Goal: Use online tool/utility: Use online tool/utility

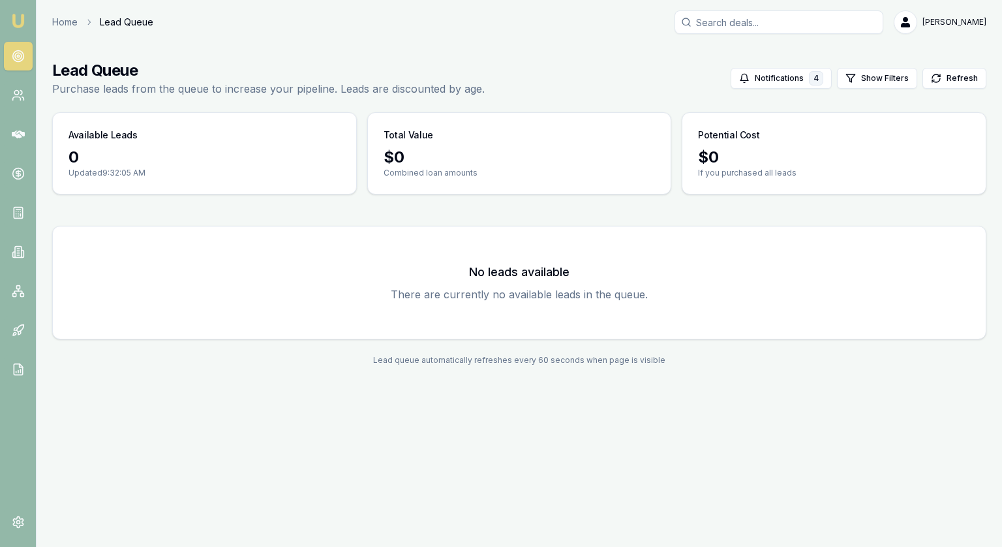
click at [20, 53] on icon at bounding box center [18, 56] width 13 height 13
click at [19, 94] on icon at bounding box center [18, 95] width 13 height 13
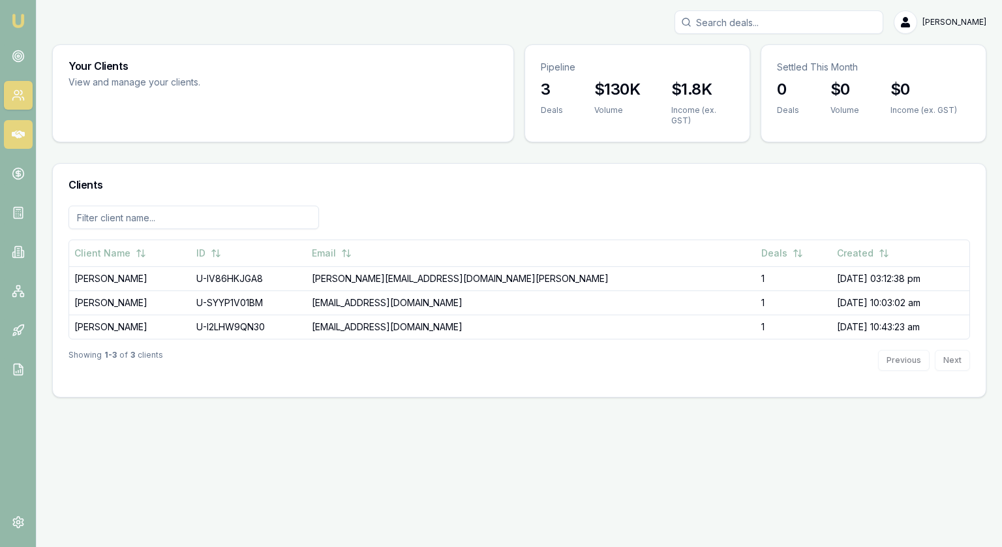
click at [18, 138] on icon at bounding box center [18, 134] width 13 height 13
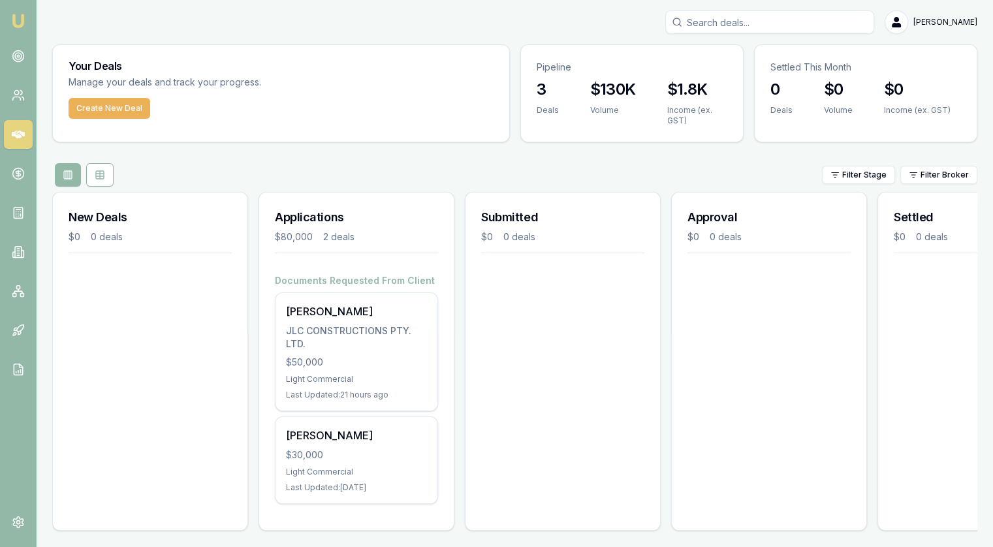
scroll to position [13, 0]
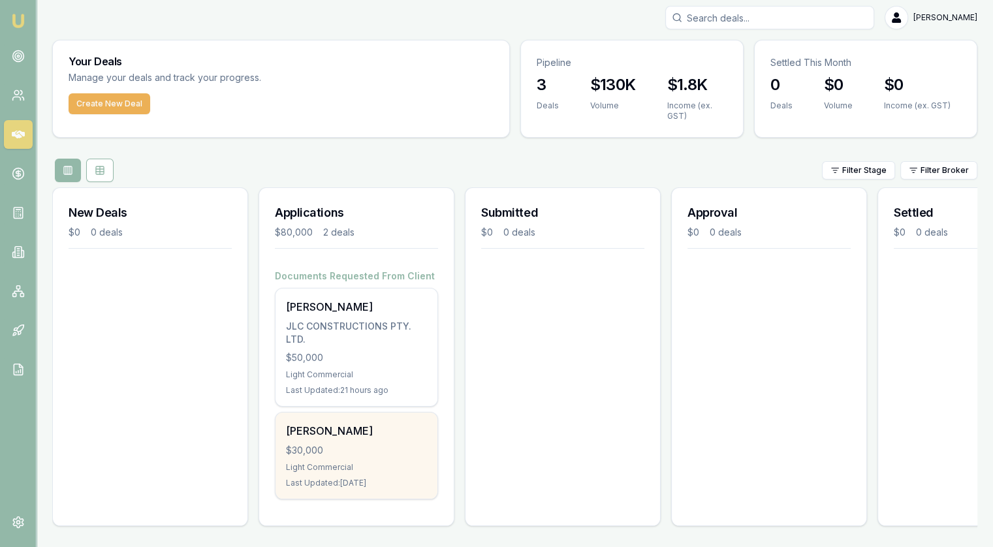
click at [360, 444] on div "$30,000" at bounding box center [356, 450] width 141 height 13
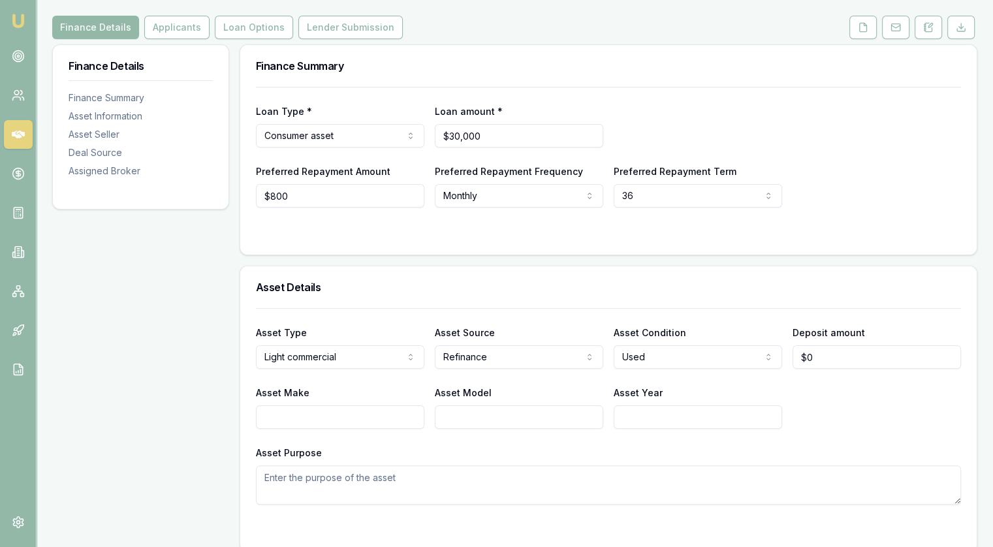
scroll to position [196, 0]
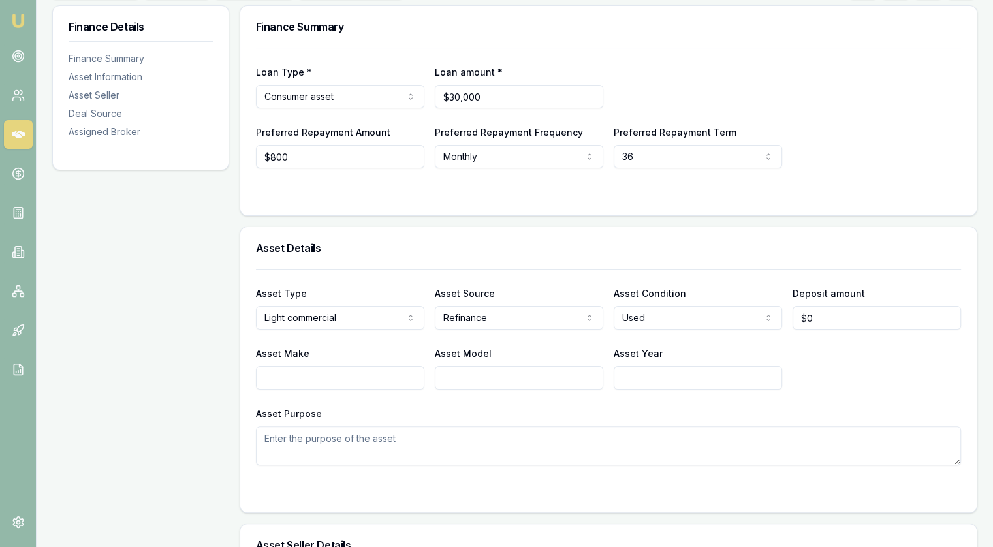
click at [337, 318] on html "Emu Broker Deals View D-G8F5BWZ39F [PERSON_NAME] Toggle Menu Customer [PERSON_N…" at bounding box center [496, 77] width 993 height 547
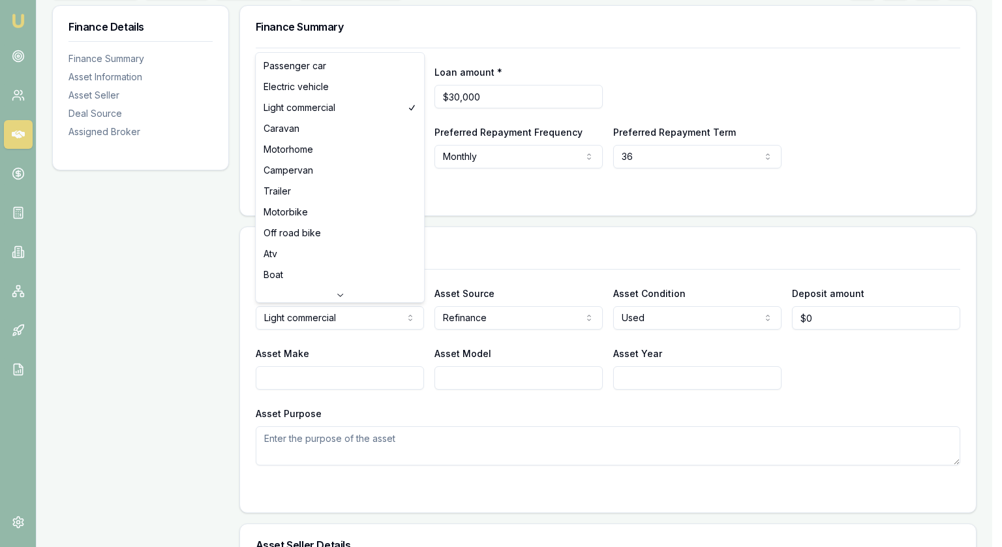
select select "PASSENGER_CAR"
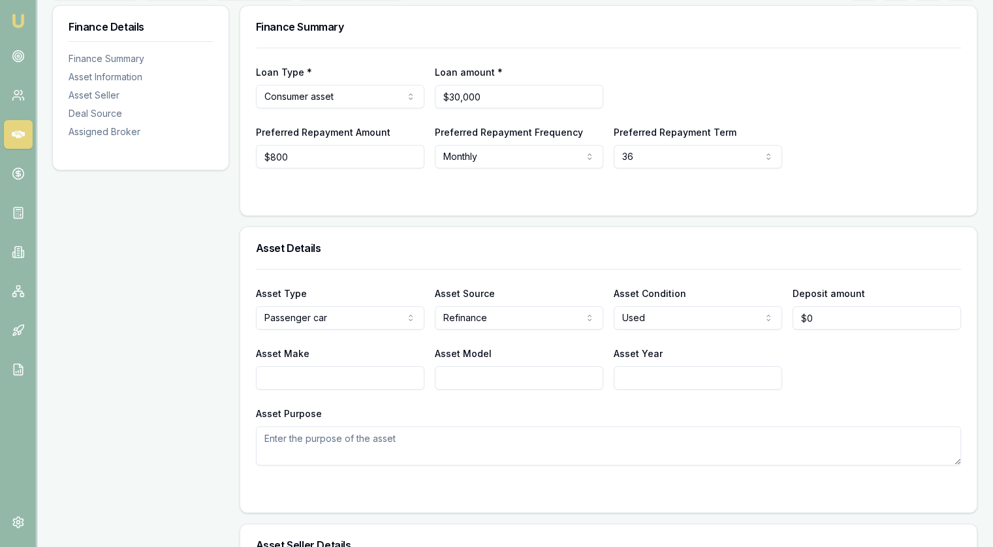
click at [419, 269] on div at bounding box center [608, 269] width 705 height 1
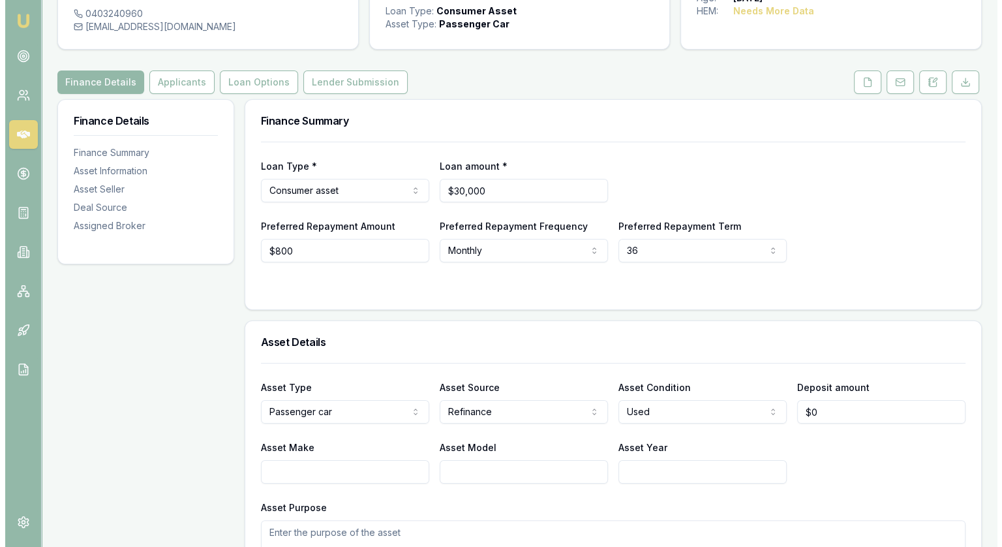
scroll to position [0, 0]
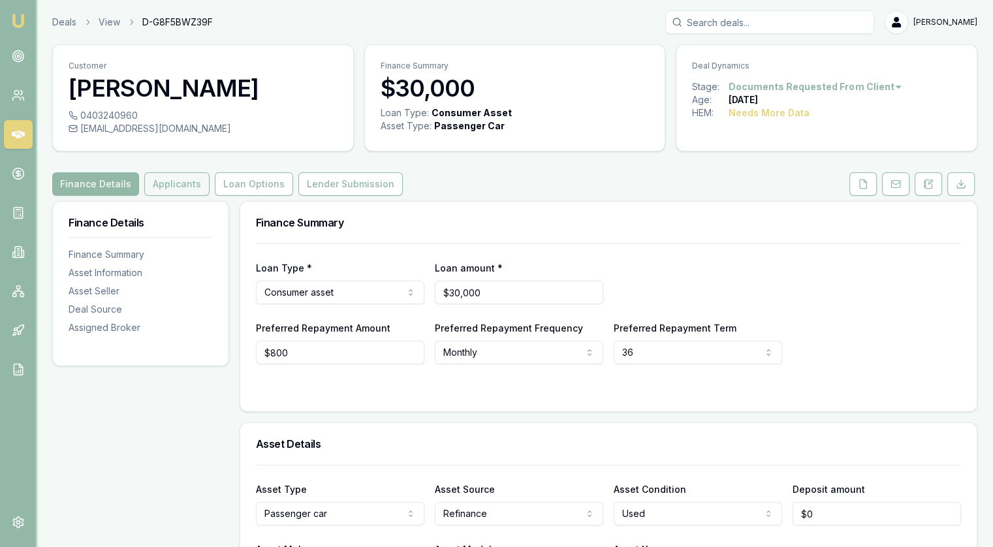
click at [189, 187] on button "Applicants" at bounding box center [176, 183] width 65 height 23
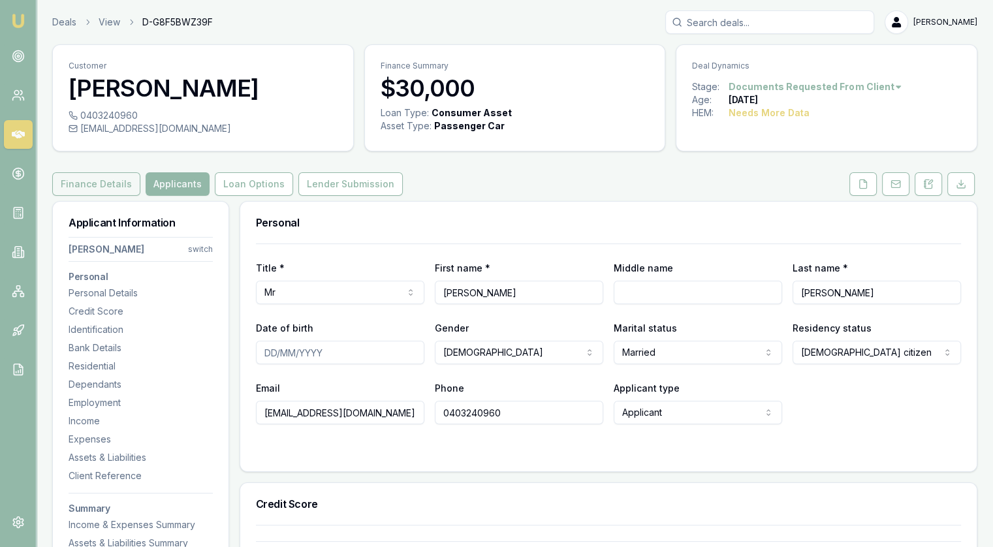
click at [97, 179] on button "Finance Details" at bounding box center [96, 183] width 88 height 23
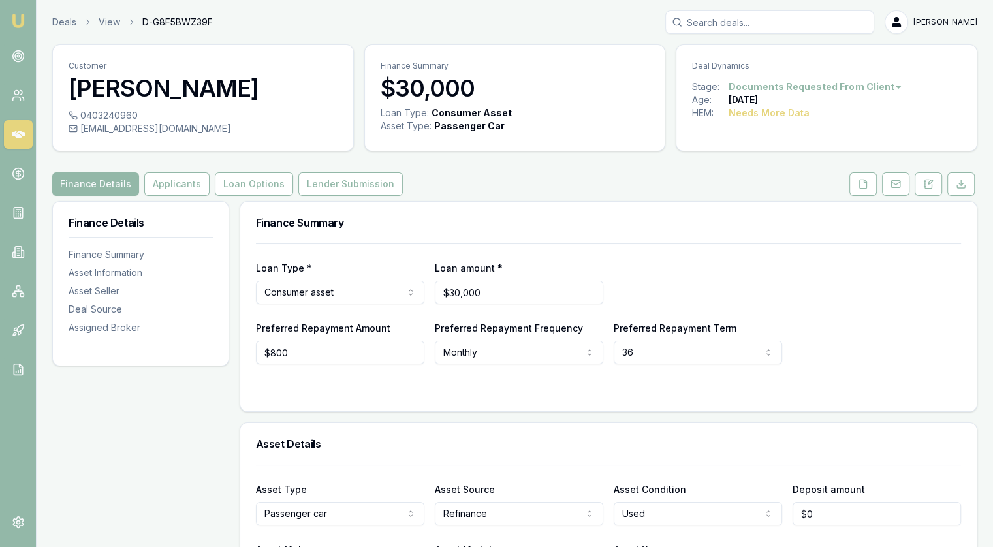
click at [20, 138] on icon at bounding box center [18, 134] width 13 height 13
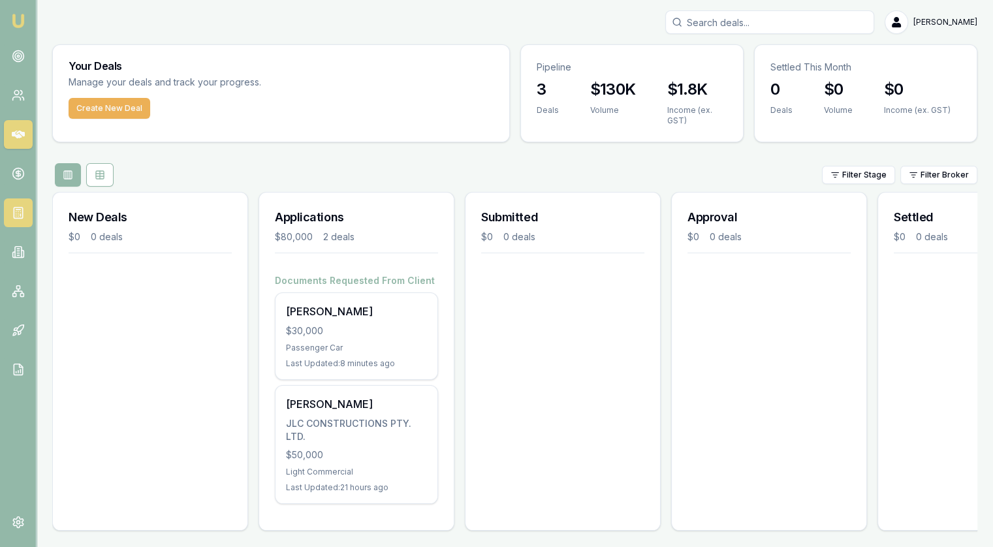
click at [16, 216] on icon at bounding box center [16, 216] width 0 height 0
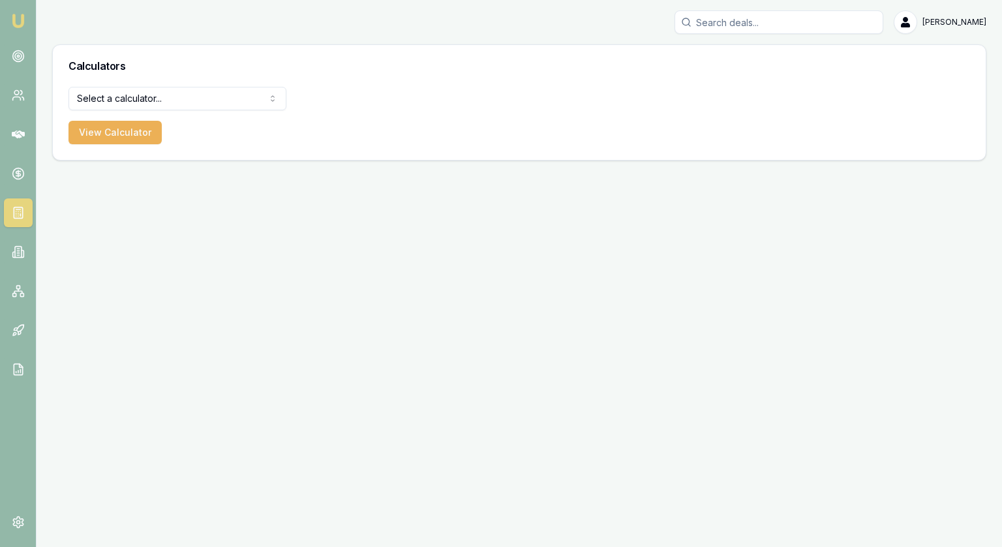
click at [105, 93] on html "[PERSON_NAME] [PERSON_NAME] Toggle Menu Calculators Select a calculator... Fina…" at bounding box center [501, 273] width 1002 height 547
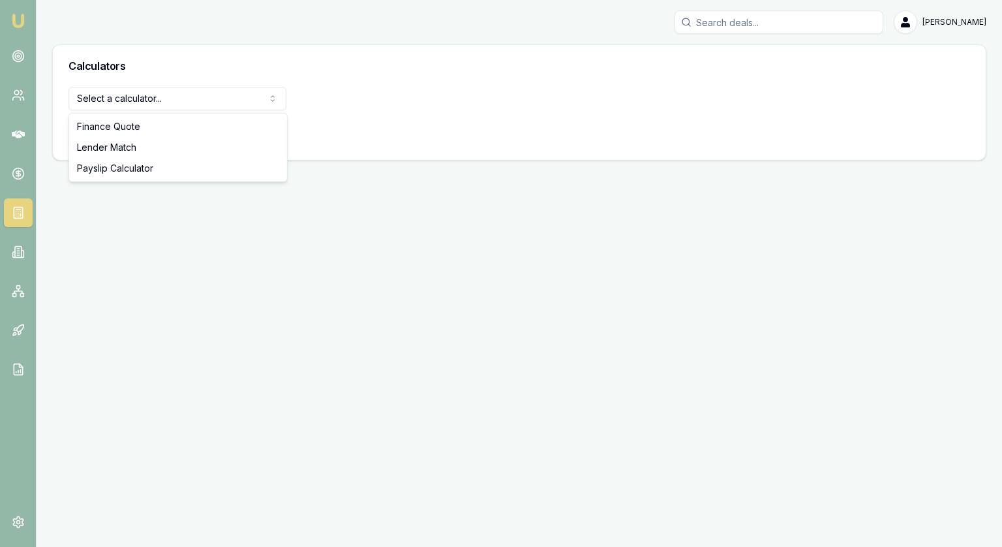
select select "lender-match"
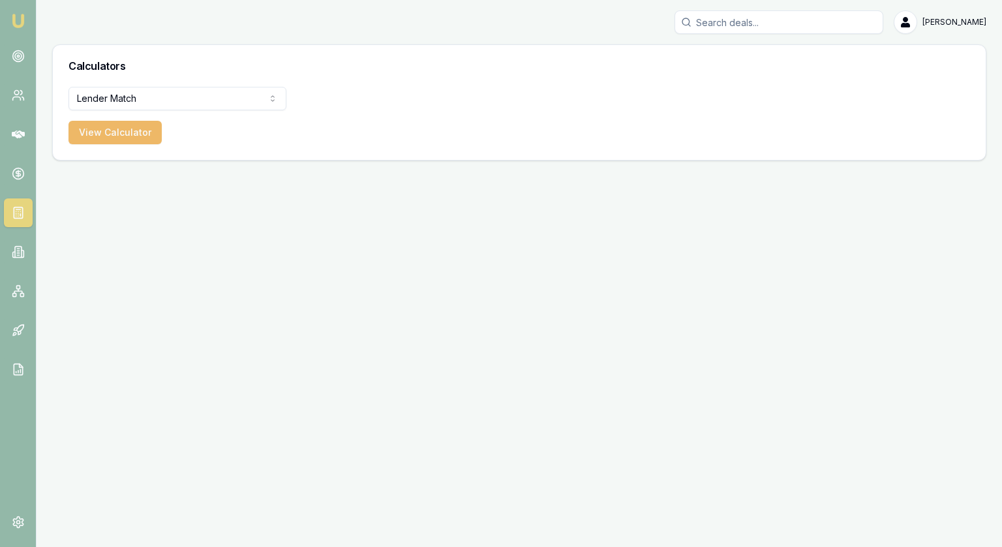
click at [84, 135] on button "View Calculator" at bounding box center [115, 132] width 93 height 23
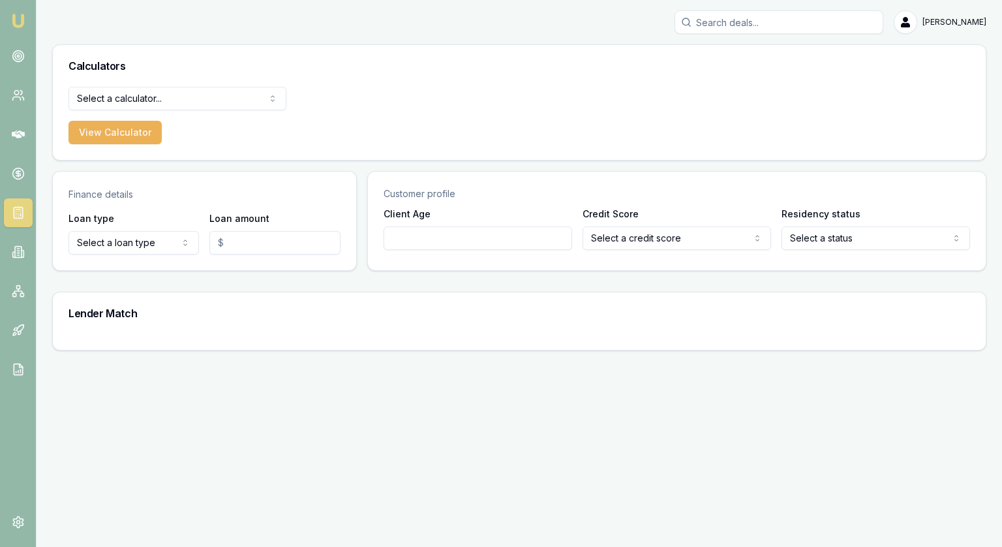
click at [127, 245] on html "[PERSON_NAME] [PERSON_NAME] Toggle Menu Calculators Select a calculator... Fina…" at bounding box center [501, 273] width 1002 height 547
select select "CONSUMER_LOAN"
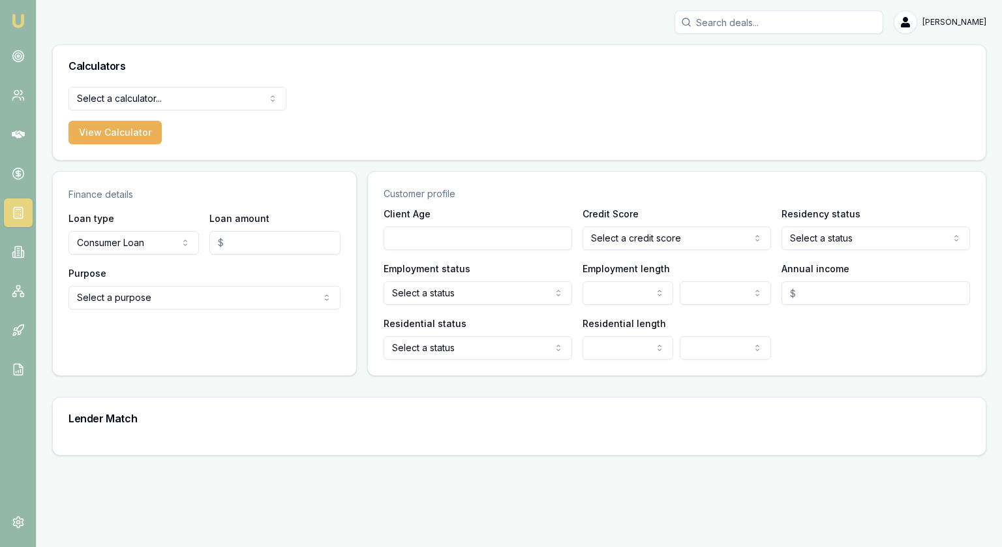
click at [255, 240] on input "Loan amount" at bounding box center [274, 242] width 131 height 23
type input "$120,000.00"
click at [179, 294] on html "[PERSON_NAME] [PERSON_NAME] Toggle Menu Calculators Select a calculator... Fina…" at bounding box center [501, 273] width 1002 height 547
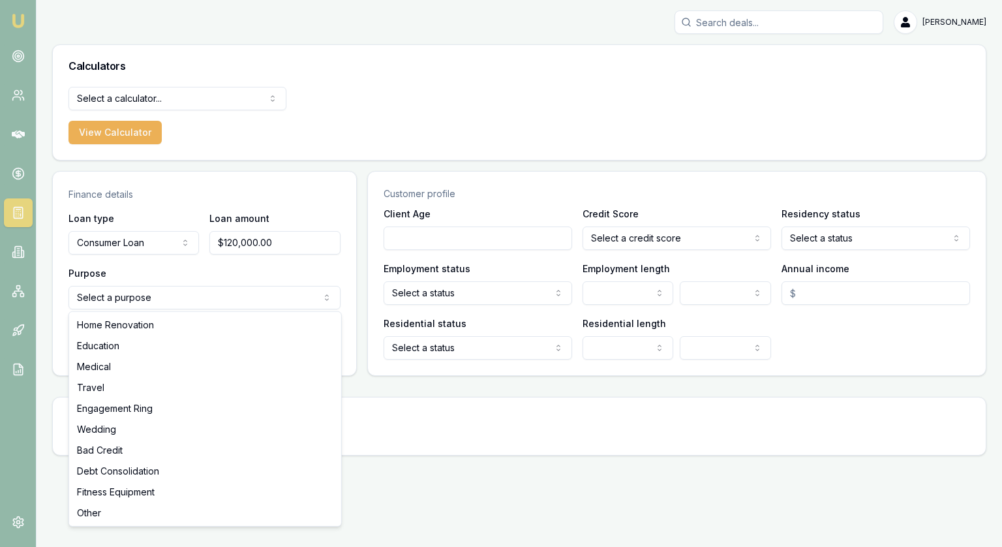
select select "HOME_RENOVATION"
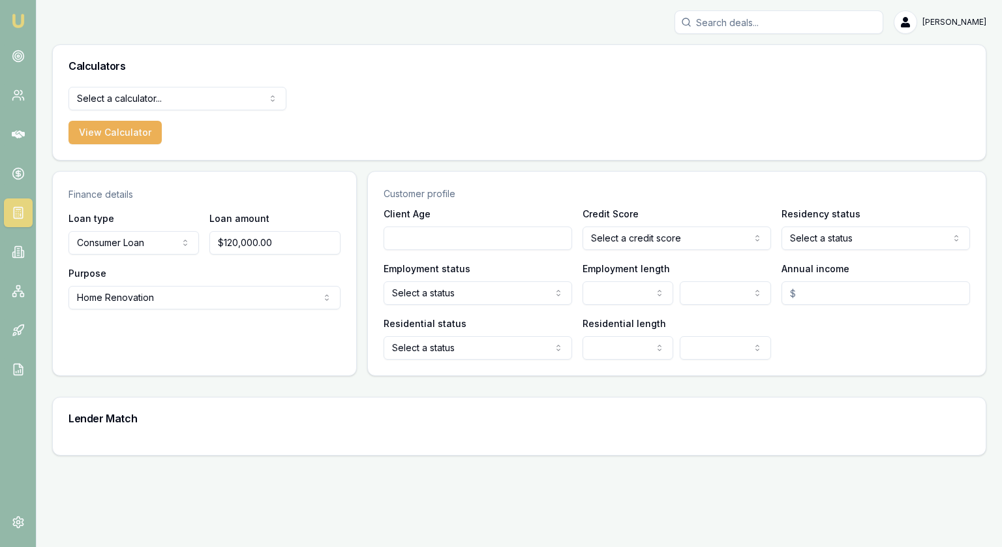
click at [446, 240] on input "Client Age" at bounding box center [478, 237] width 189 height 23
type input "38"
click at [670, 238] on html "[PERSON_NAME] [PERSON_NAME] Toggle Menu Calculators Select a calculator... Fina…" at bounding box center [501, 273] width 1002 height 547
select select "EXCELLENT"
click at [784, 235] on html "[PERSON_NAME] [PERSON_NAME] Toggle Menu Calculators Select a calculator... Fina…" at bounding box center [501, 273] width 1002 height 547
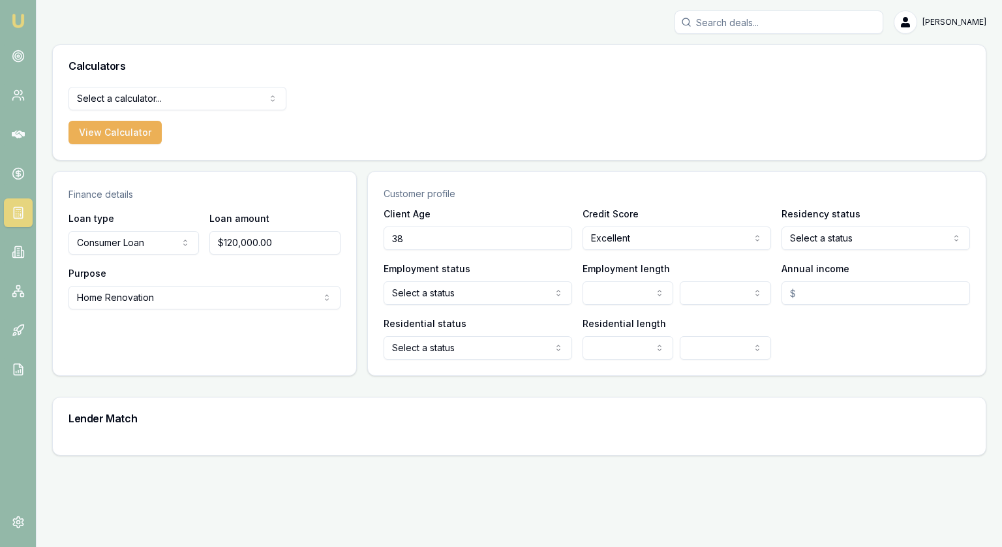
click at [439, 298] on html "[PERSON_NAME] [PERSON_NAME] Toggle Menu Calculators Select a calculator... Fina…" at bounding box center [501, 273] width 1002 height 547
select select "FULL_TIME"
click at [643, 294] on html "[PERSON_NAME] [PERSON_NAME] Toggle Menu Calculators Select a calculator... Fina…" at bounding box center [501, 273] width 1002 height 547
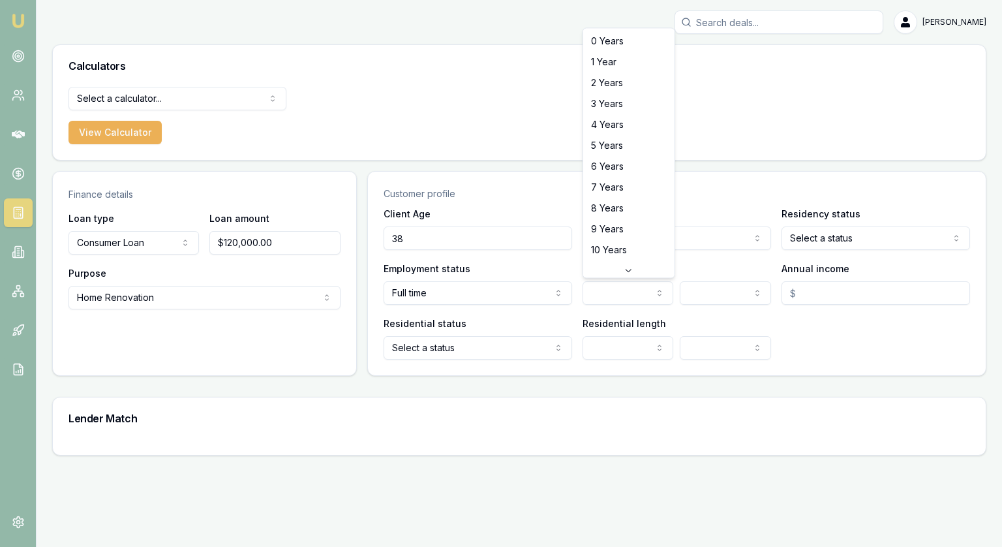
select select "6"
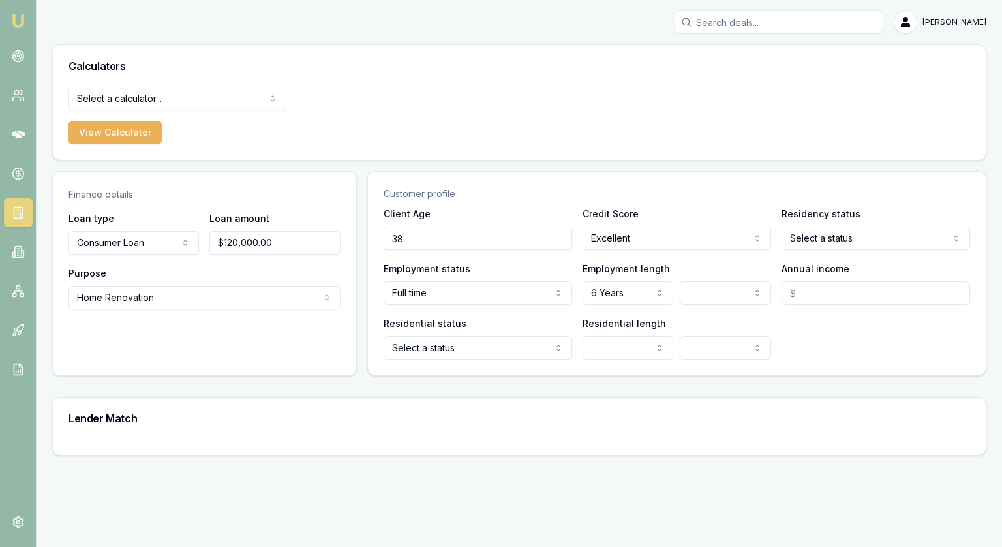
click at [423, 351] on html "[PERSON_NAME] [PERSON_NAME] Toggle Menu Calculators Select a calculator... Fina…" at bounding box center [501, 273] width 1002 height 547
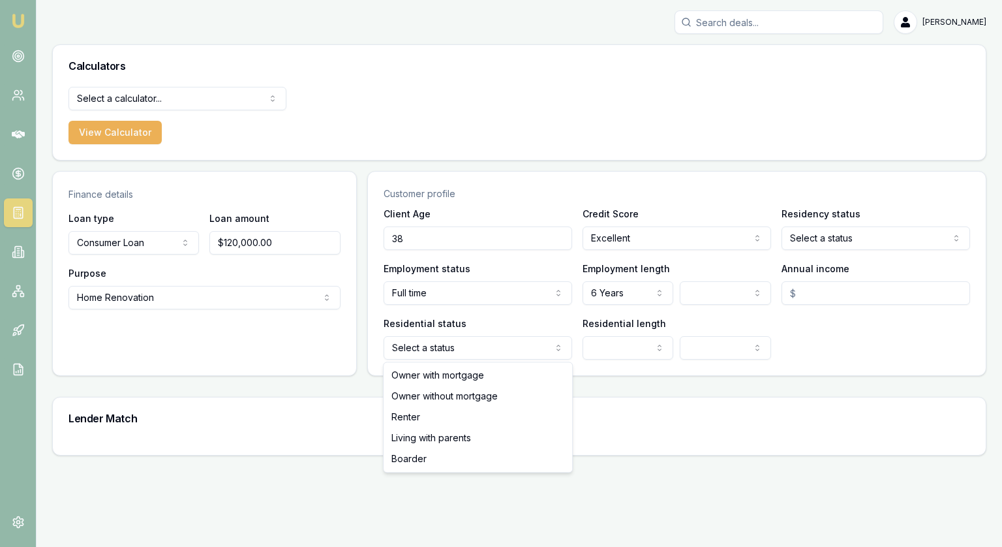
select select "OWNER_WITH_MORTGAGE"
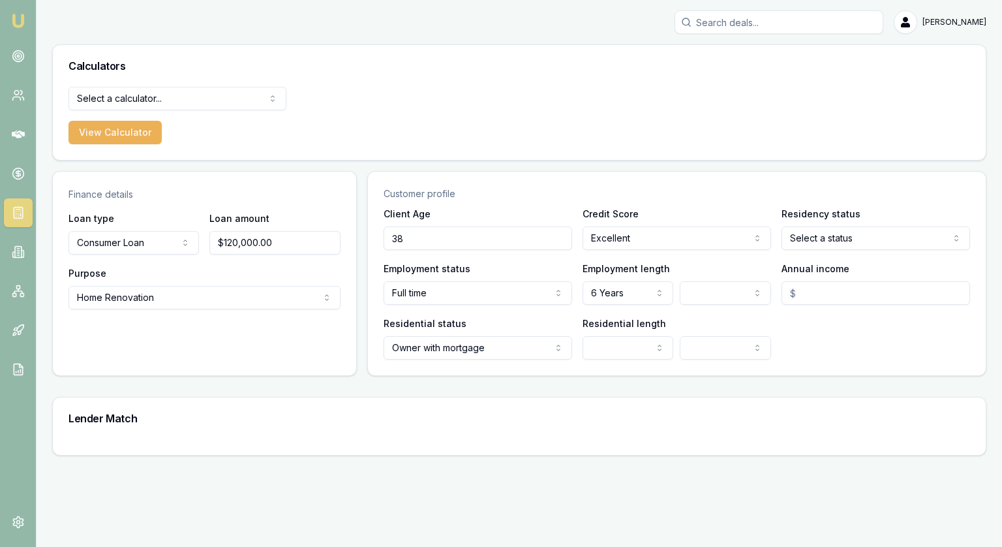
click at [600, 351] on html "[PERSON_NAME] [PERSON_NAME] Toggle Menu Calculators Select a calculator... Fina…" at bounding box center [501, 273] width 1002 height 547
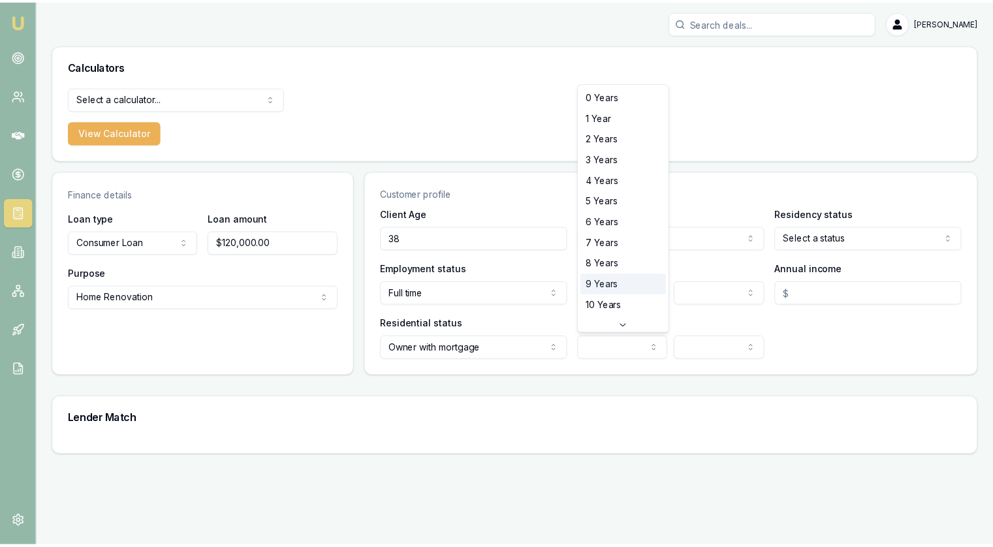
scroll to position [21, 0]
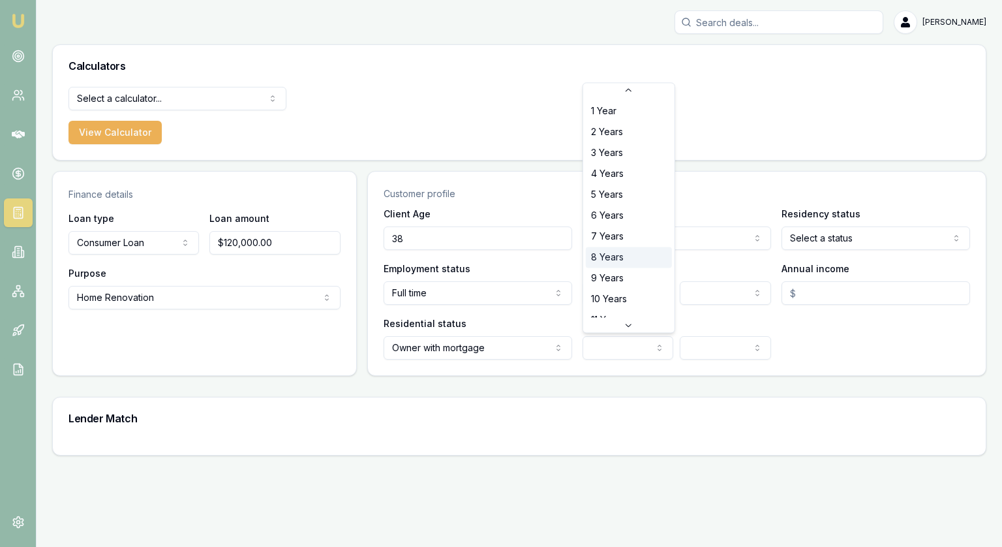
select select "8"
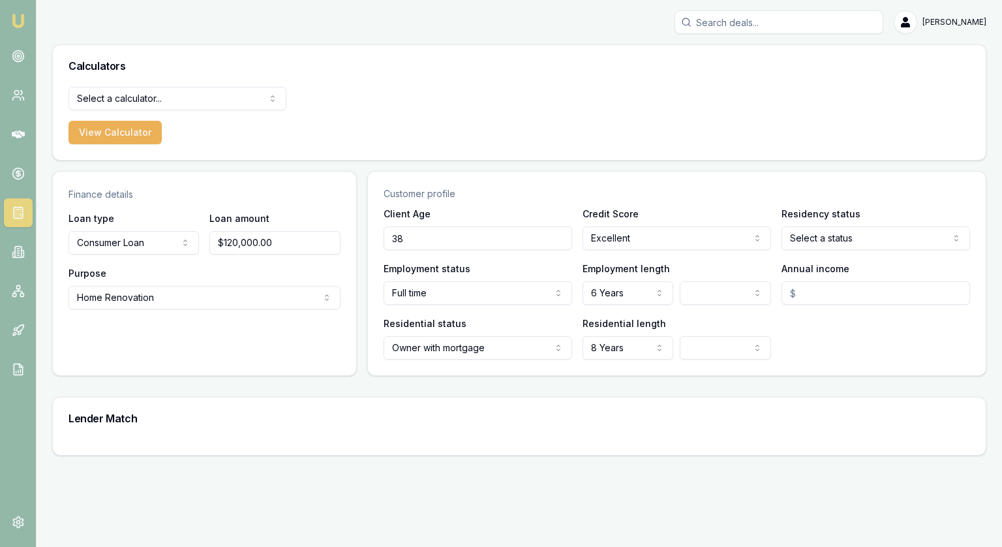
click at [780, 318] on div "Residential status Owner with mortgage Owner with mortgage Owner without mortga…" at bounding box center [677, 337] width 587 height 44
click at [784, 296] on input "Annual income" at bounding box center [876, 292] width 189 height 23
click at [782, 295] on input "Annual income" at bounding box center [876, 292] width 189 height 23
type input "$2,020.00"
click at [633, 390] on main "Finance details Loan type Consumer Loan Consumer Loan Consumer Asset Commercial…" at bounding box center [519, 313] width 935 height 285
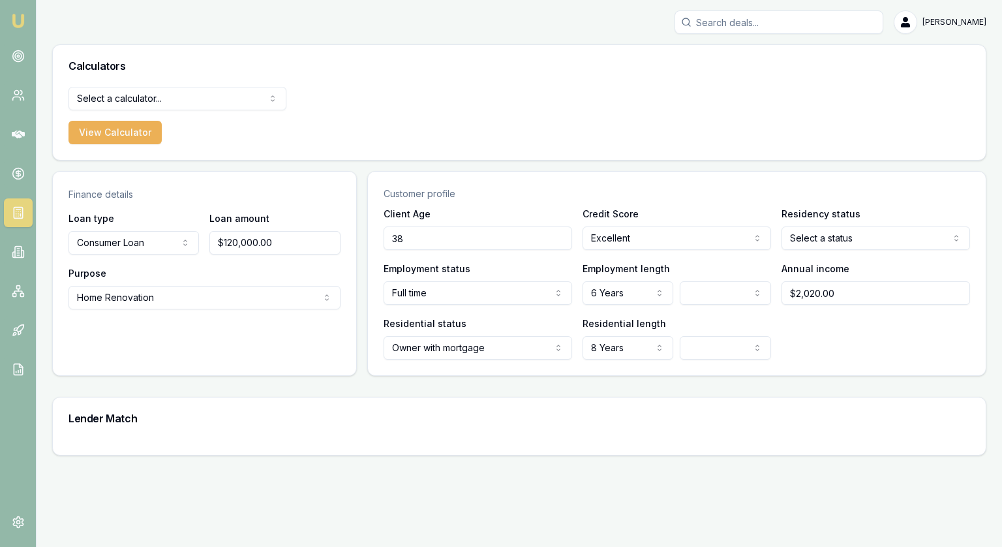
click at [784, 234] on html "[PERSON_NAME] [PERSON_NAME] Toggle Menu Calculators Select a calculator... Fina…" at bounding box center [501, 273] width 1002 height 547
click at [783, 266] on div "[DEMOGRAPHIC_DATA] Citizen [DEMOGRAPHIC_DATA] Visa Holder" at bounding box center [876, 287] width 189 height 68
click at [784, 236] on html "[PERSON_NAME] [PERSON_NAME] Toggle Menu Calculators Select a calculator... Fina…" at bounding box center [501, 273] width 1002 height 547
click at [784, 263] on div "[DEMOGRAPHIC_DATA] Citizen [DEMOGRAPHIC_DATA] Visa Holder" at bounding box center [876, 287] width 189 height 68
click at [769, 258] on div "Client Age [DEMOGRAPHIC_DATA] Credit Score Excellent Excellent Very good Averag…" at bounding box center [677, 291] width 618 height 170
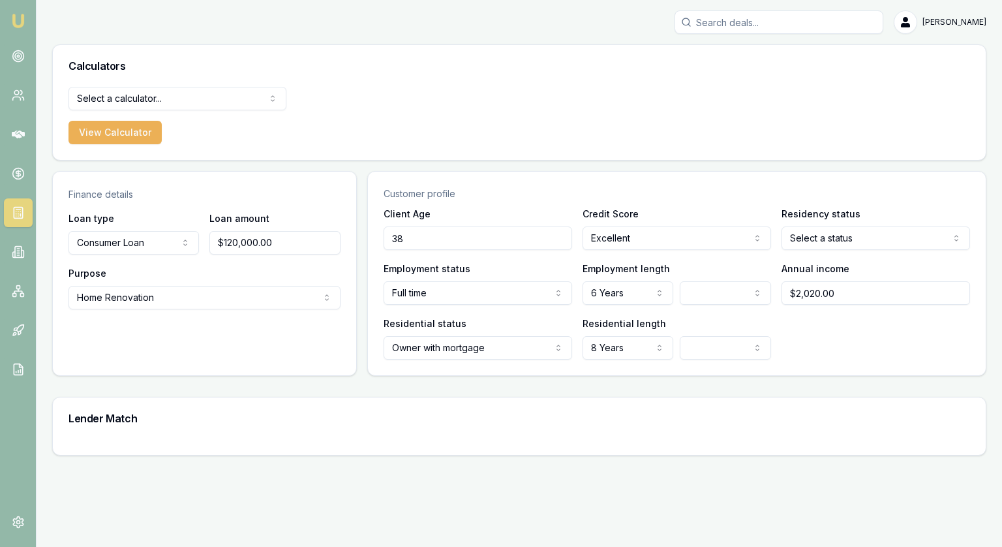
click at [842, 235] on html "[PERSON_NAME] [PERSON_NAME] Toggle Menu Calculators Select a calculator... Fina…" at bounding box center [501, 273] width 1002 height 547
select select "[DEMOGRAPHIC_DATA]"
click at [829, 289] on input "$2,020.00" at bounding box center [876, 292] width 189 height 23
click at [828, 289] on input "$2,020.00" at bounding box center [876, 292] width 189 height 23
click at [829, 289] on input "$2,020.00" at bounding box center [876, 292] width 189 height 23
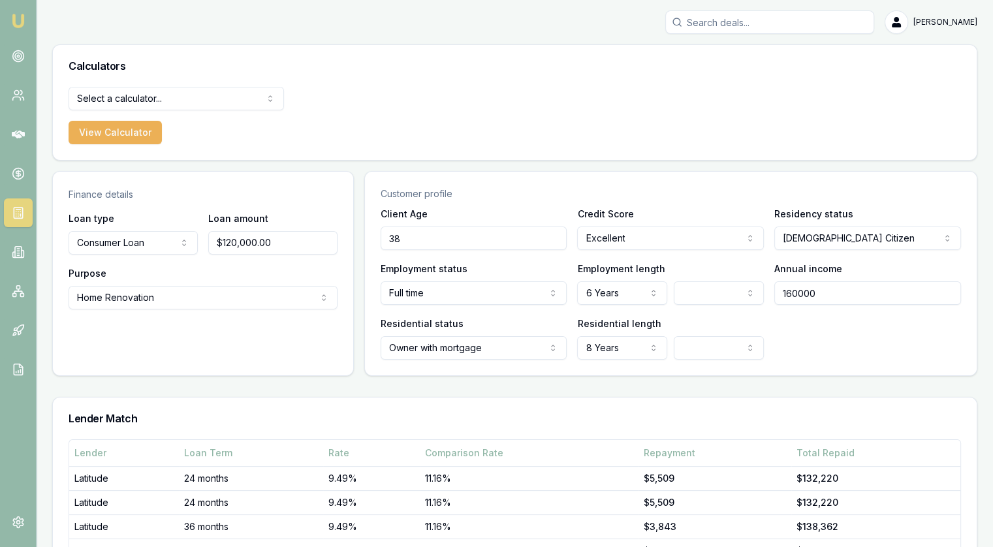
type input "$160,000.00"
click at [807, 331] on div "Residential status Owner with mortgage Owner with mortgage Owner without mortga…" at bounding box center [670, 337] width 580 height 44
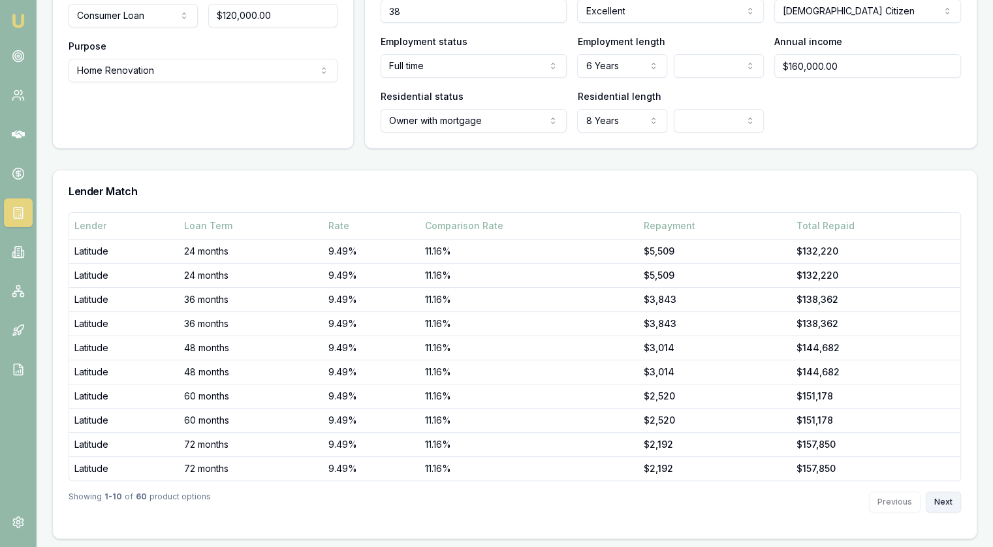
click at [942, 499] on button "Next" at bounding box center [942, 501] width 35 height 21
click at [951, 501] on button "Next" at bounding box center [942, 501] width 35 height 21
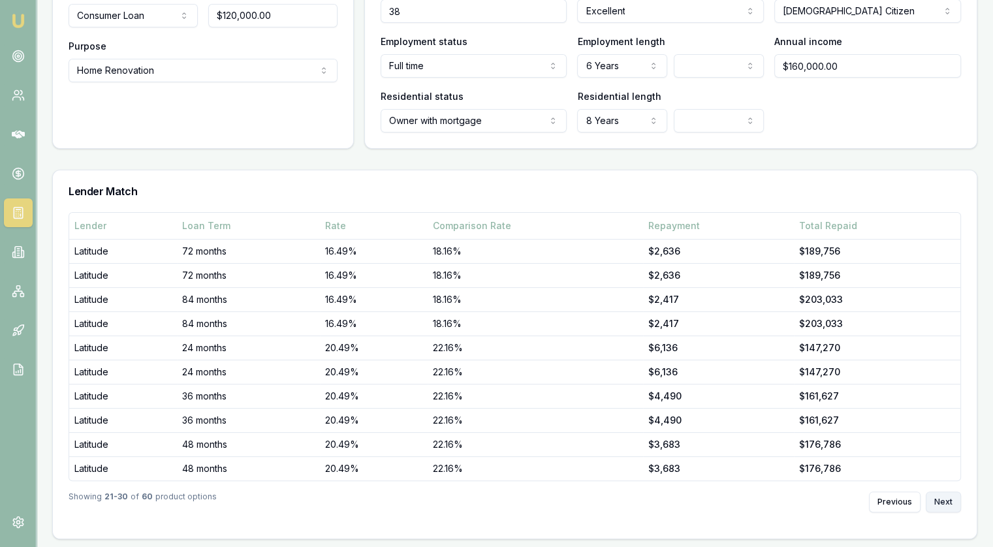
click at [951, 501] on button "Next" at bounding box center [942, 501] width 35 height 21
click at [951, 501] on div "Previous Next" at bounding box center [915, 501] width 92 height 21
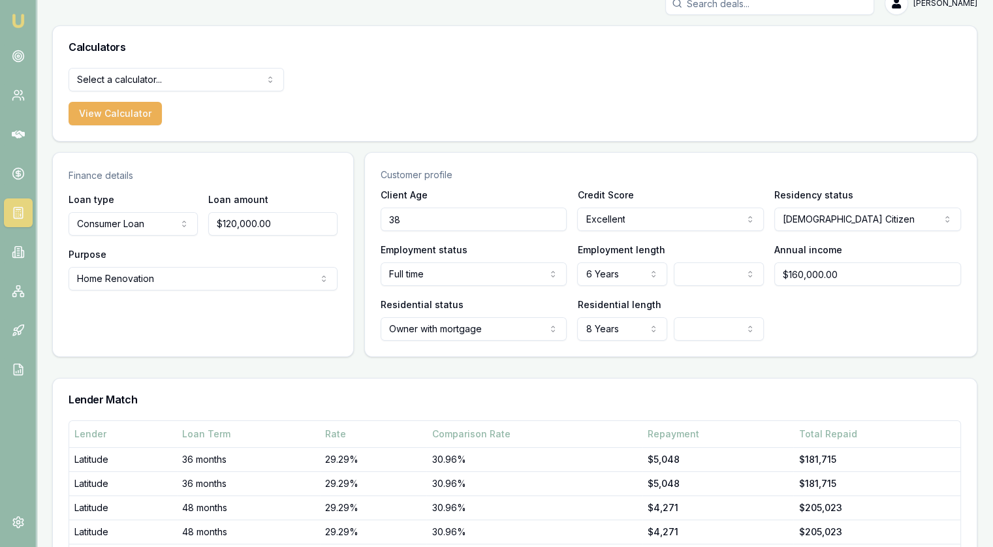
scroll to position [0, 0]
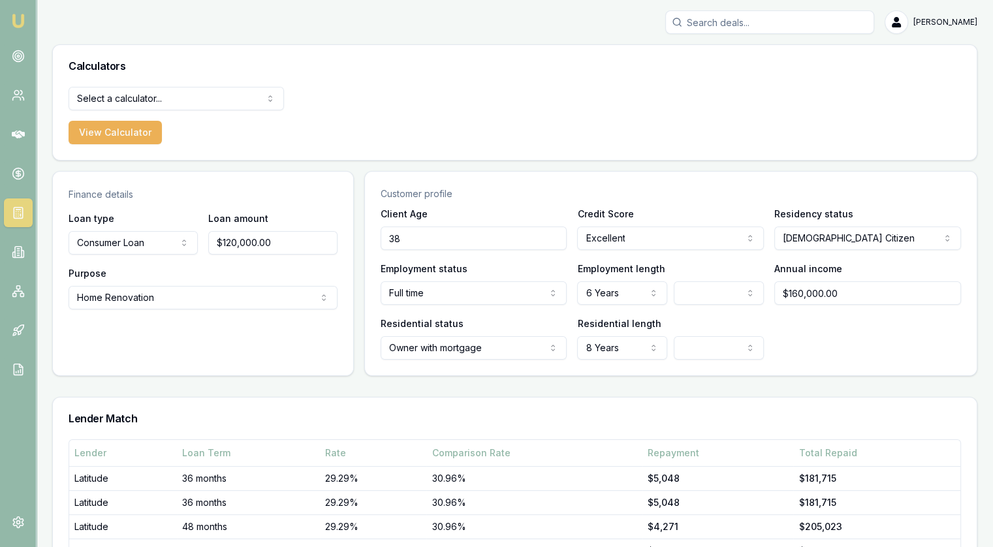
click at [425, 230] on input "38" at bounding box center [473, 237] width 187 height 23
click at [424, 230] on input "38" at bounding box center [473, 237] width 187 height 23
click at [129, 132] on button "View Calculator" at bounding box center [115, 132] width 93 height 23
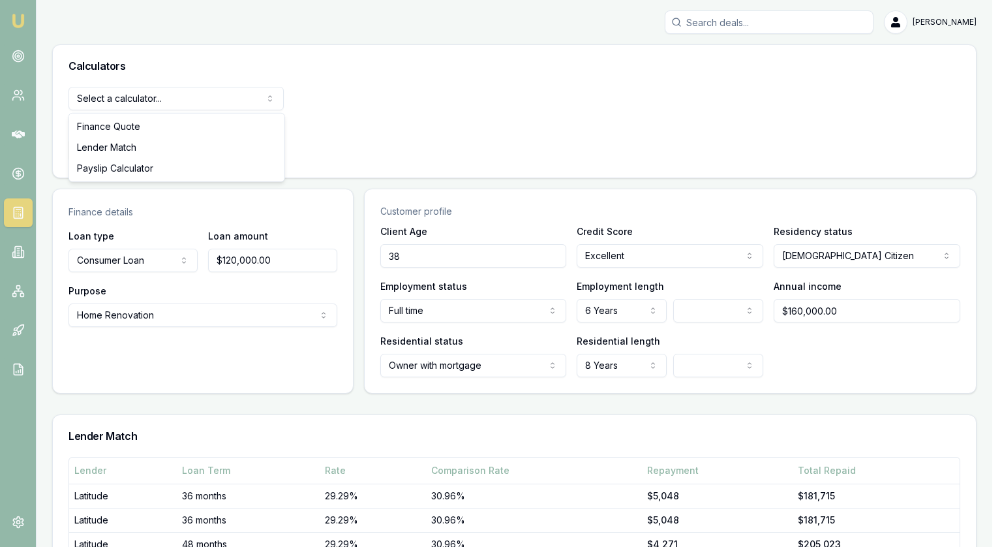
click at [129, 102] on html "[PERSON_NAME] [PERSON_NAME] Toggle Menu Calculators Select a calculator... Fina…" at bounding box center [501, 273] width 1002 height 547
select select "lender-match"
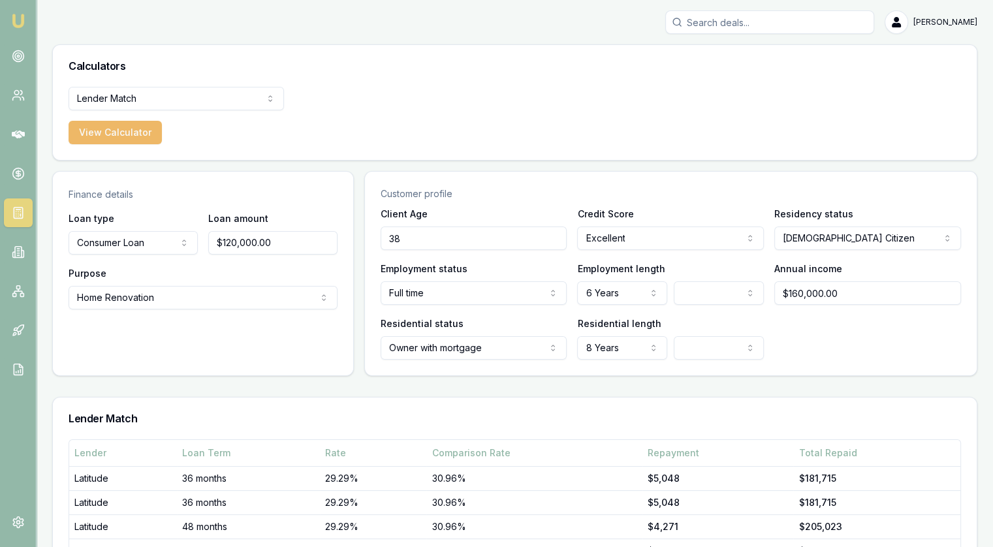
click at [114, 130] on button "View Calculator" at bounding box center [115, 132] width 93 height 23
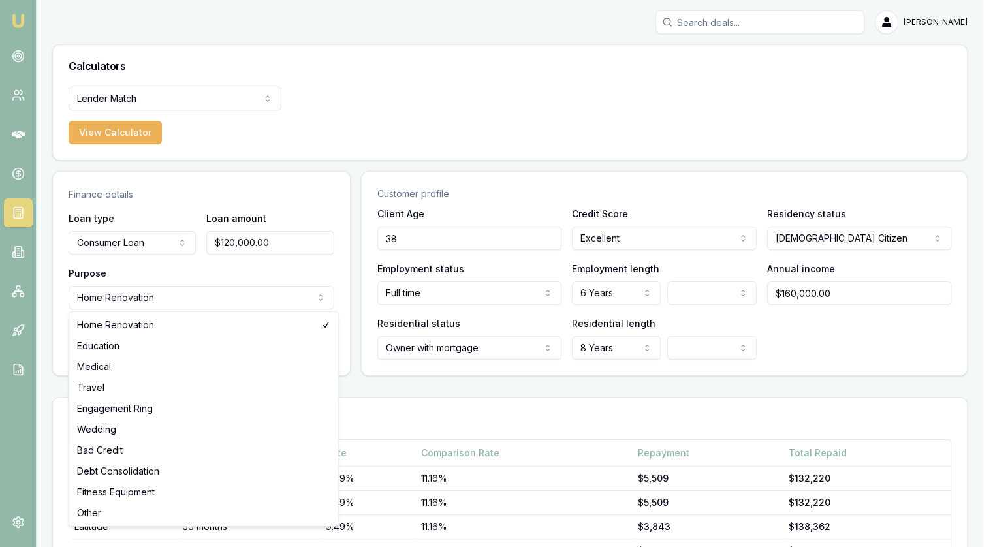
click at [162, 296] on html "Emu Broker [PERSON_NAME] Toggle Menu Calculators Lender Match Finance Quote Len…" at bounding box center [496, 273] width 993 height 547
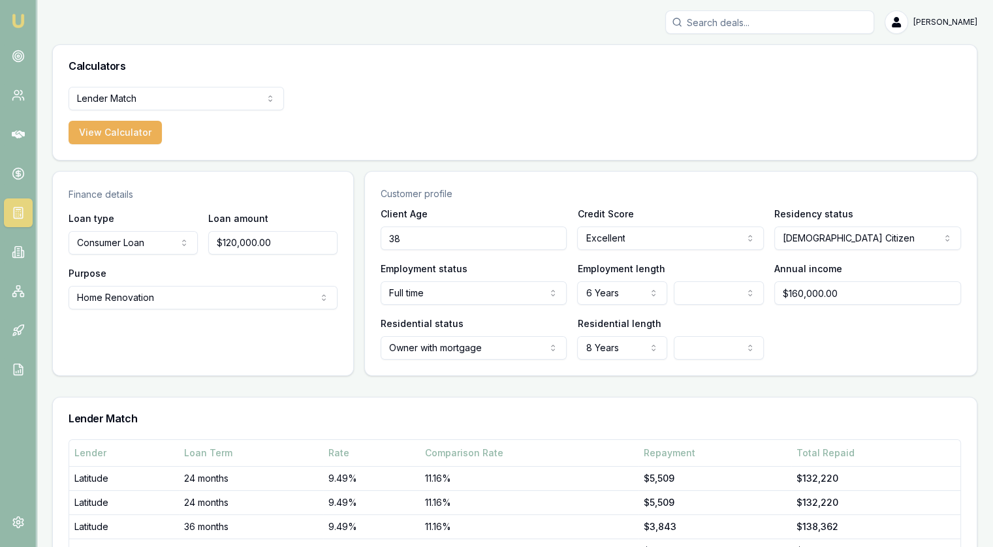
click at [172, 358] on div "Finance details Loan type Consumer Loan Consumer Loan Consumer Asset Commercial…" at bounding box center [203, 273] width 302 height 205
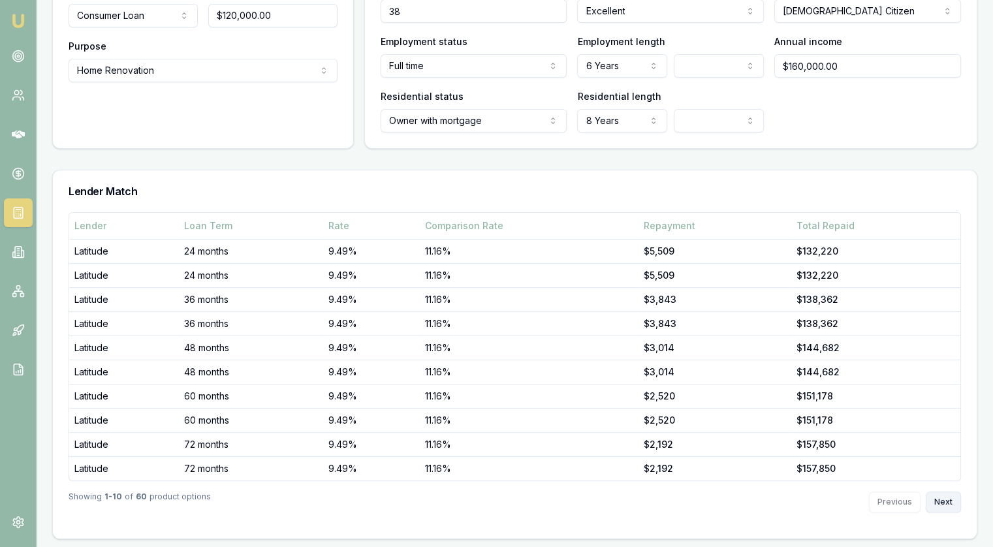
click at [940, 500] on button "Next" at bounding box center [942, 501] width 35 height 21
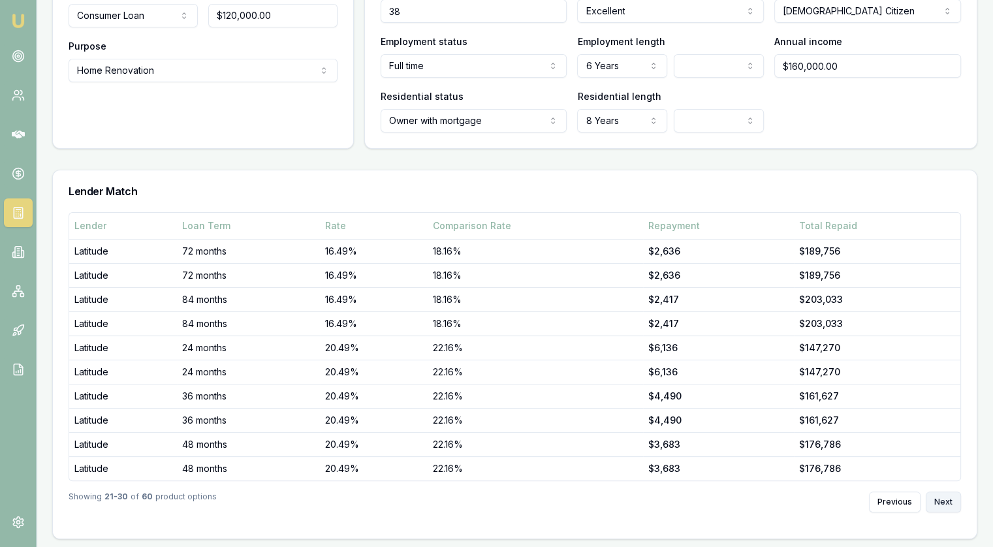
click at [940, 500] on button "Next" at bounding box center [942, 501] width 35 height 21
click at [940, 500] on div "Previous Next" at bounding box center [915, 501] width 92 height 21
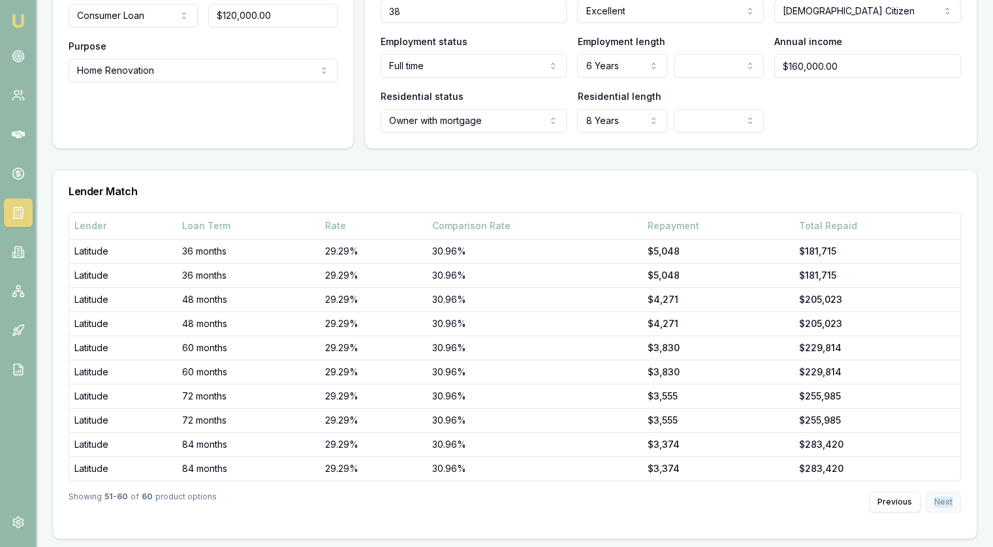
click at [940, 500] on div "Previous Next" at bounding box center [915, 501] width 92 height 21
click at [882, 503] on button "Previous" at bounding box center [895, 501] width 52 height 21
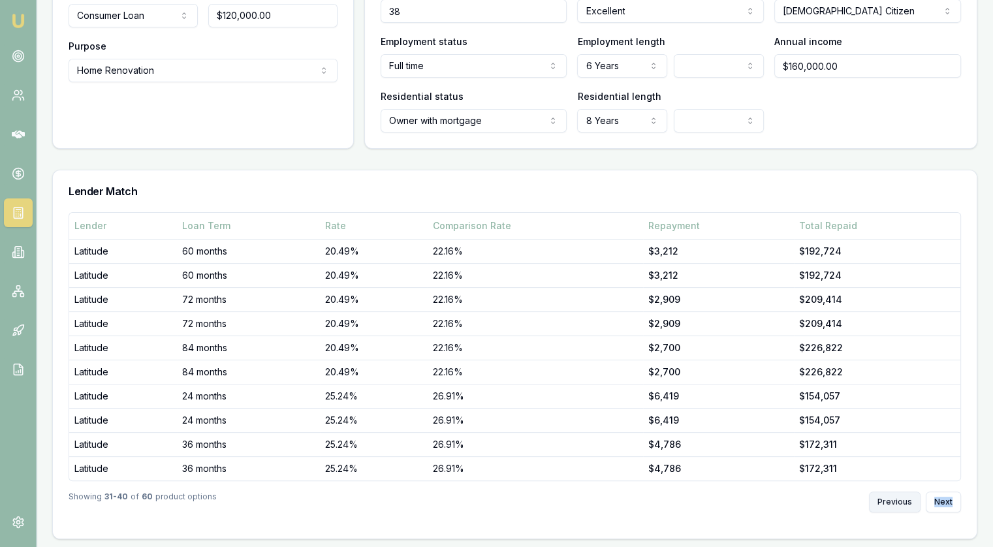
click at [882, 503] on button "Previous" at bounding box center [895, 501] width 52 height 21
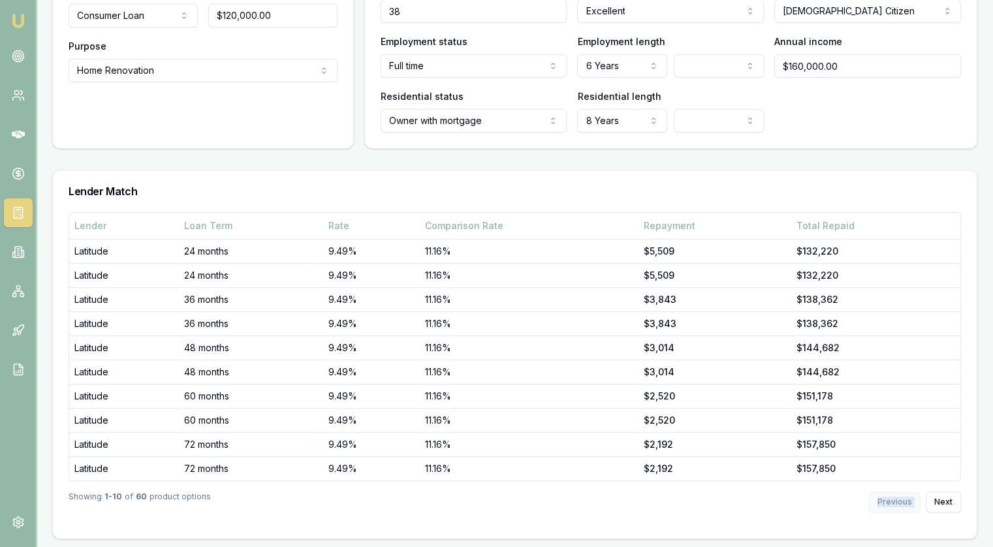
click at [882, 503] on div "Previous Next" at bounding box center [915, 501] width 92 height 21
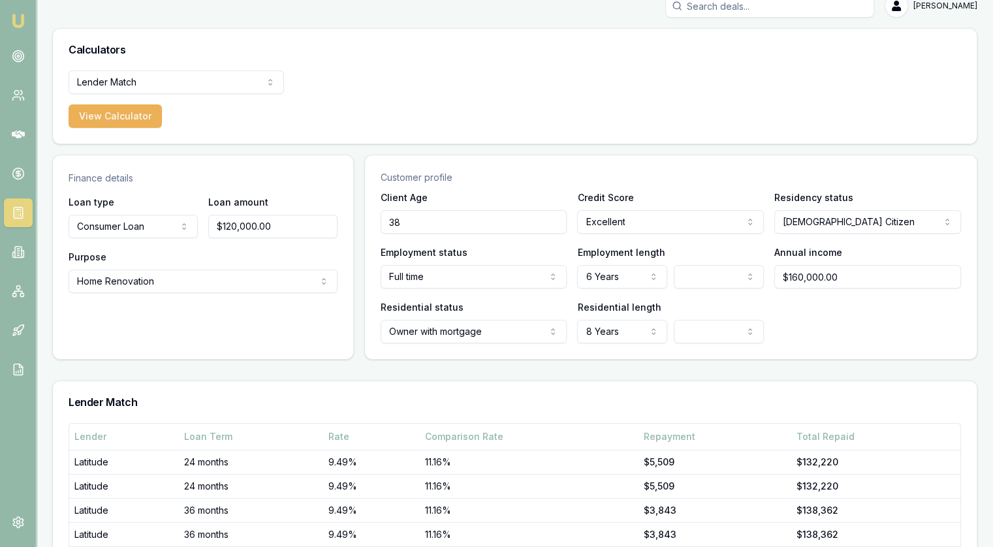
scroll to position [0, 0]
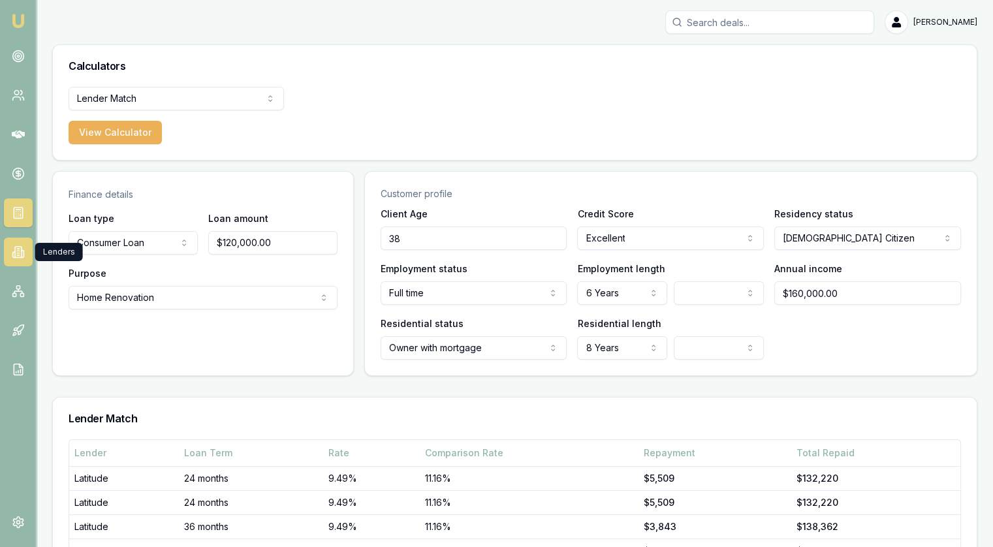
click at [20, 255] on icon at bounding box center [18, 251] width 13 height 13
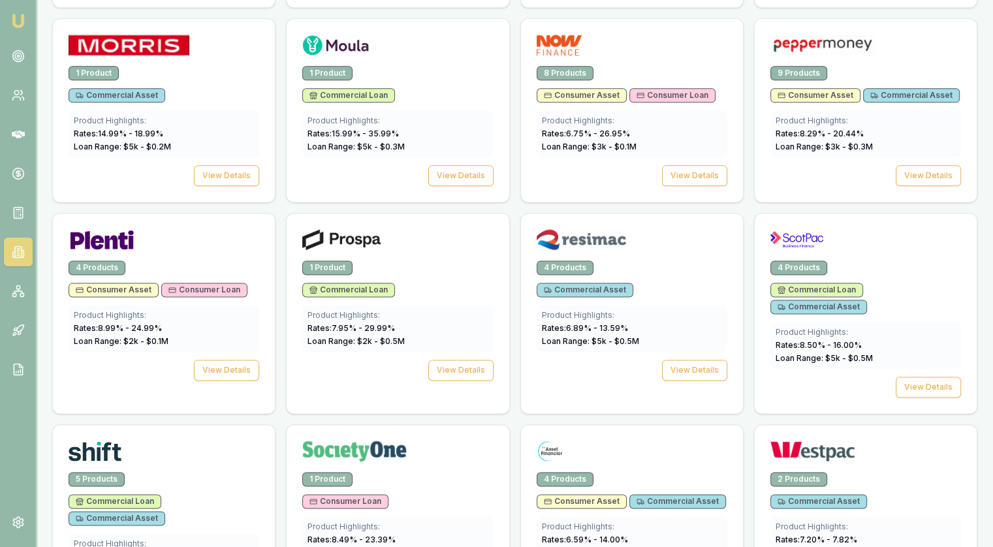
scroll to position [1632, 0]
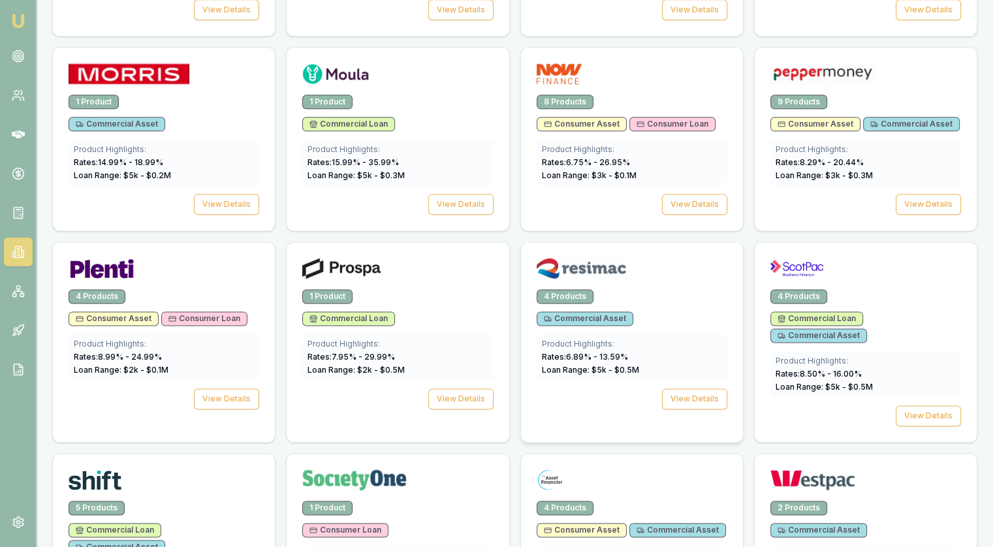
click at [598, 313] on span "Commercial Asset" at bounding box center [585, 318] width 82 height 10
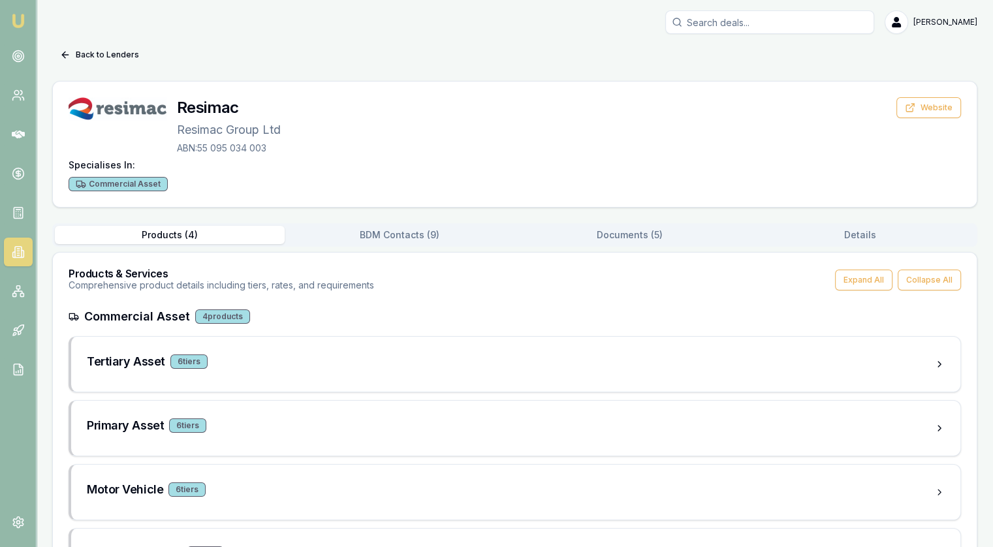
drag, startPoint x: 704, startPoint y: 31, endPoint x: 511, endPoint y: 37, distance: 192.6
click at [511, 37] on div "[PERSON_NAME] Toggle Menu Back to Lenders Resimac Resimac Group Ltd ABN: 55 095…" at bounding box center [515, 305] width 956 height 590
click at [217, 311] on div "4 products" at bounding box center [222, 316] width 55 height 14
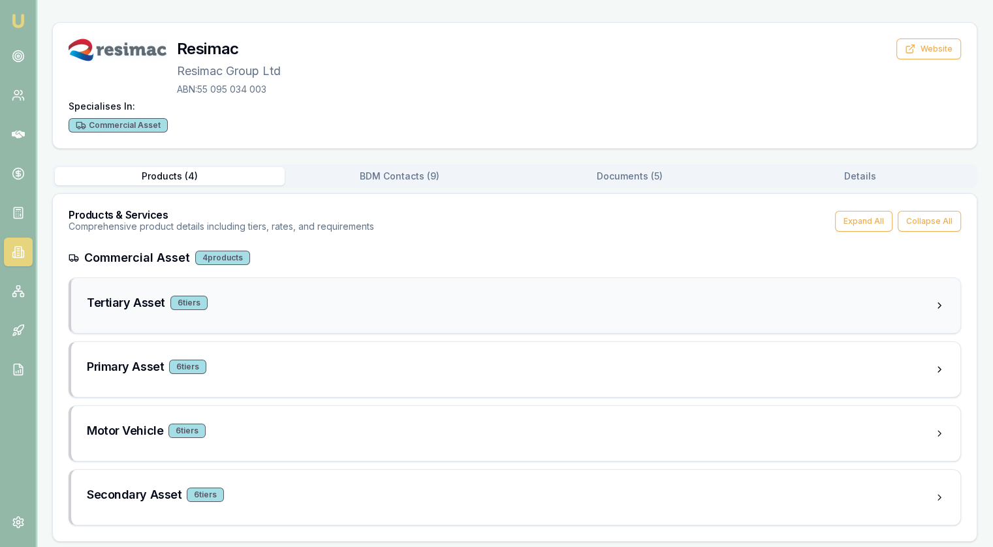
scroll to position [62, 0]
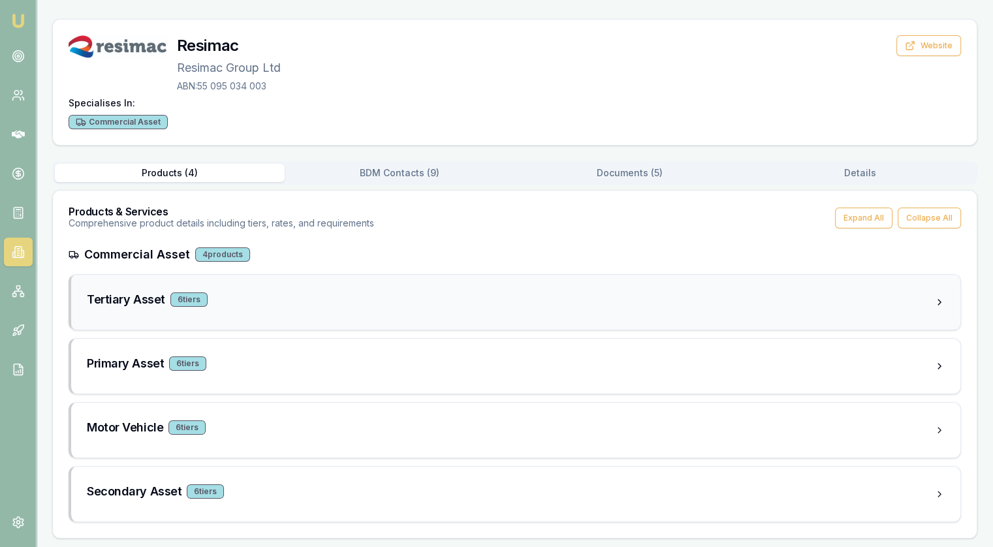
click at [128, 300] on h3 "Tertiary Asset" at bounding box center [126, 299] width 78 height 18
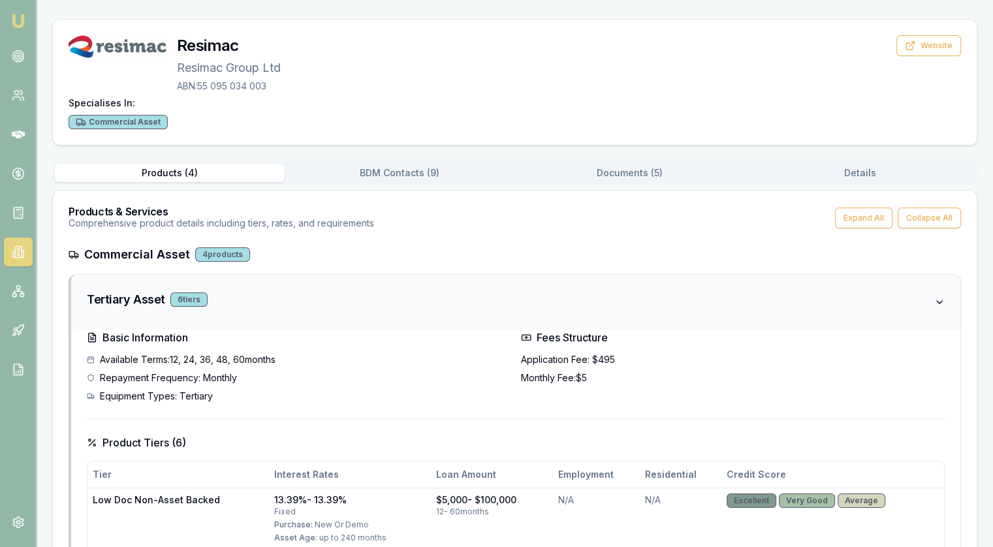
click at [107, 300] on h3 "Tertiary Asset" at bounding box center [126, 299] width 78 height 18
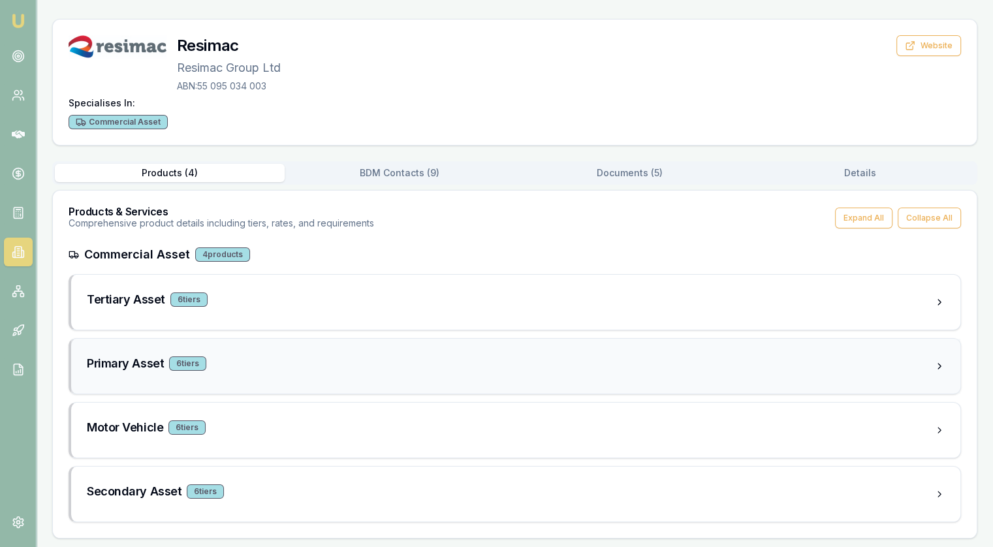
click at [117, 358] on h3 "Primary Asset" at bounding box center [125, 363] width 77 height 18
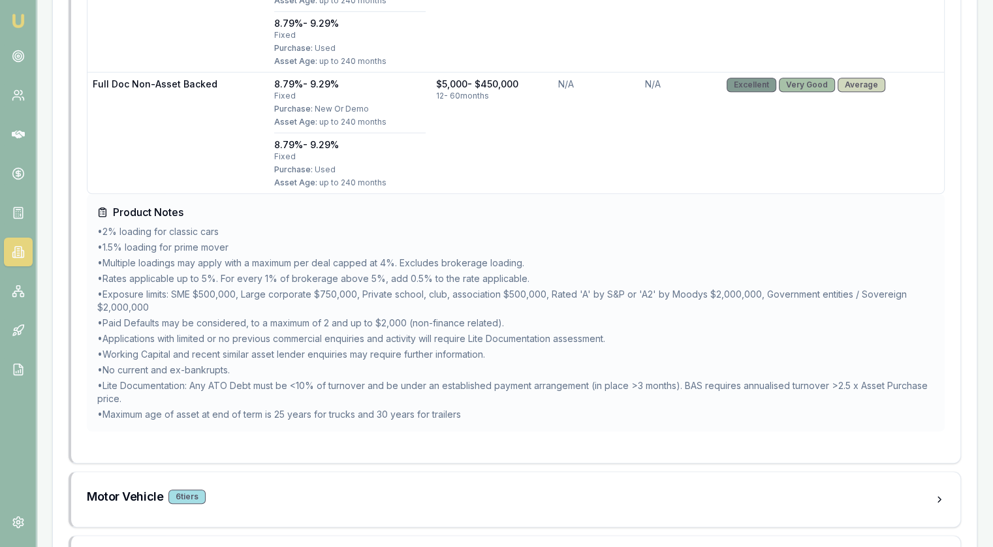
scroll to position [1215, 0]
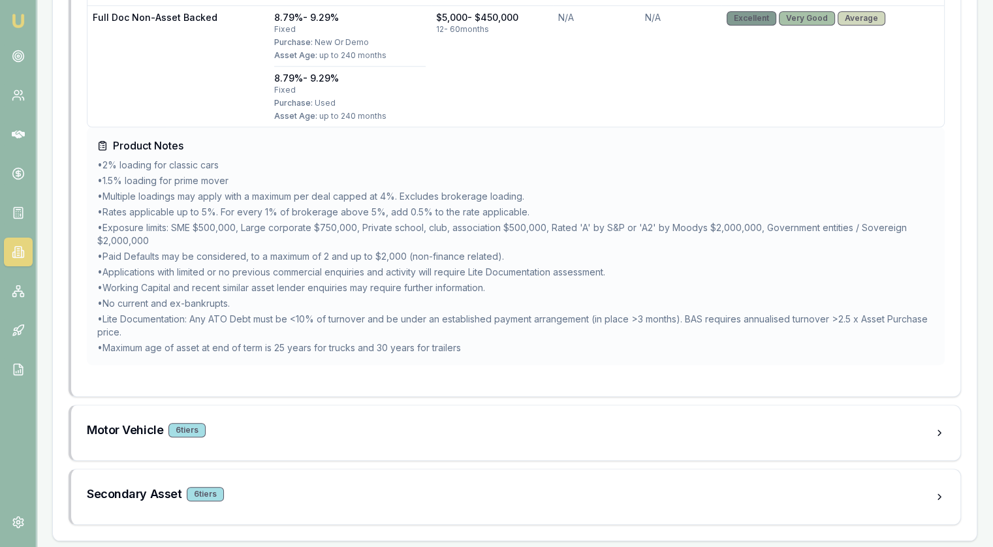
click at [519, 286] on li "• Working Capital and recent similar asset lender enquiries may require further…" at bounding box center [515, 287] width 837 height 13
click at [131, 431] on h3 "Motor Vehicle" at bounding box center [125, 430] width 76 height 18
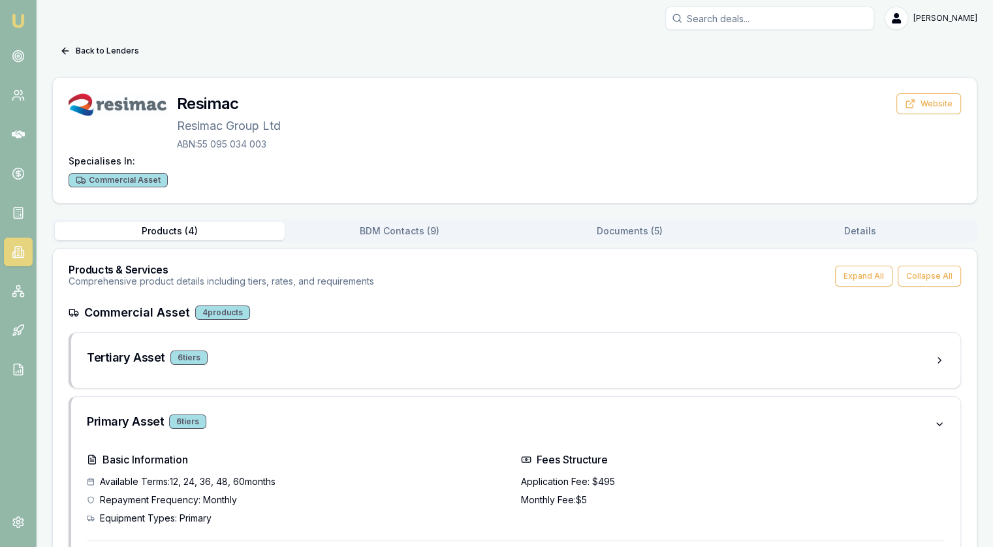
scroll to position [0, 0]
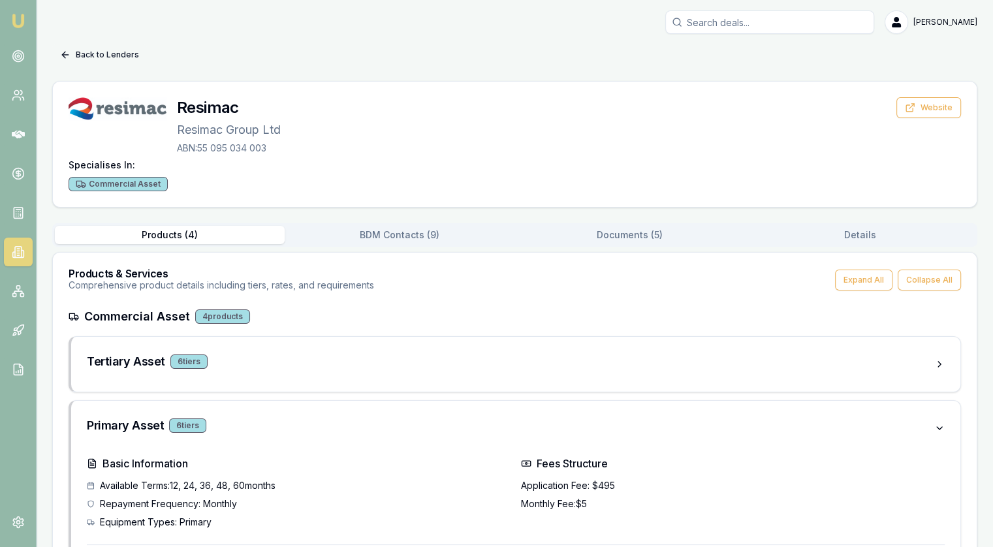
click at [97, 54] on button "Back to Lenders" at bounding box center [99, 54] width 95 height 21
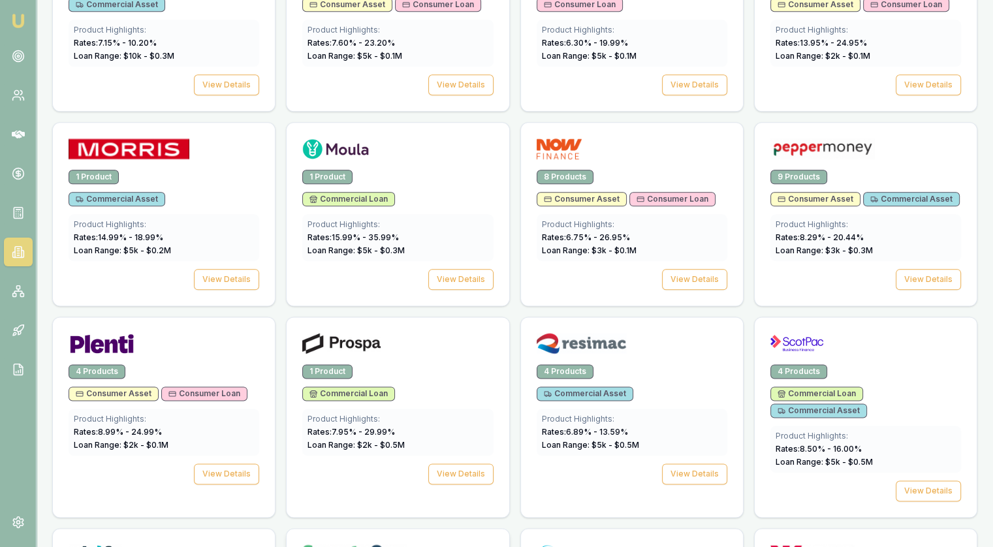
scroll to position [1622, 0]
